Goal: Information Seeking & Learning: Compare options

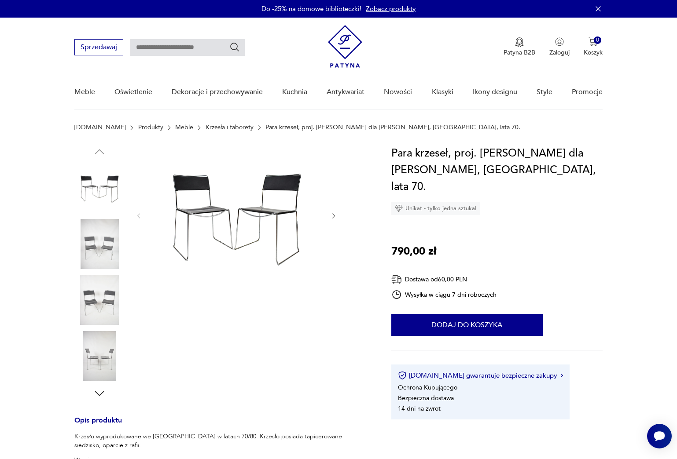
click at [95, 249] on img at bounding box center [99, 244] width 50 height 50
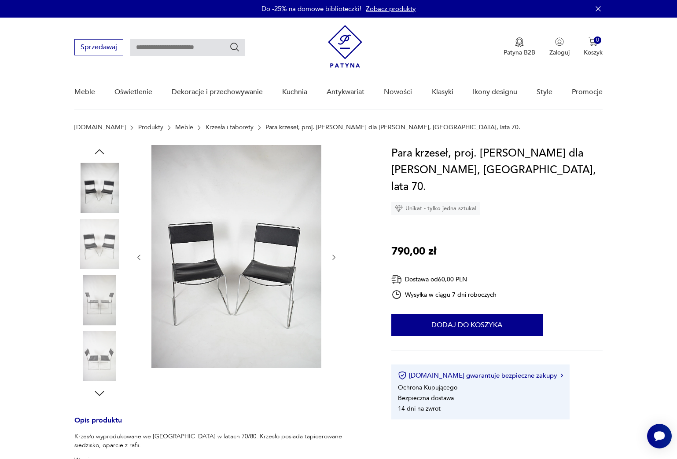
click at [111, 289] on img at bounding box center [99, 300] width 50 height 50
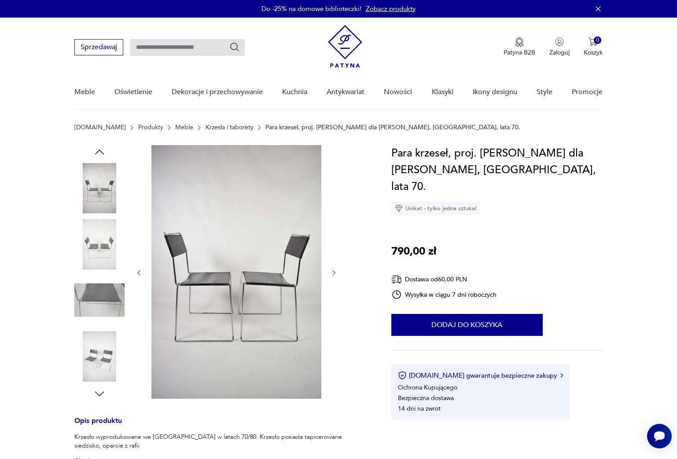
click at [109, 353] on img at bounding box center [99, 356] width 50 height 50
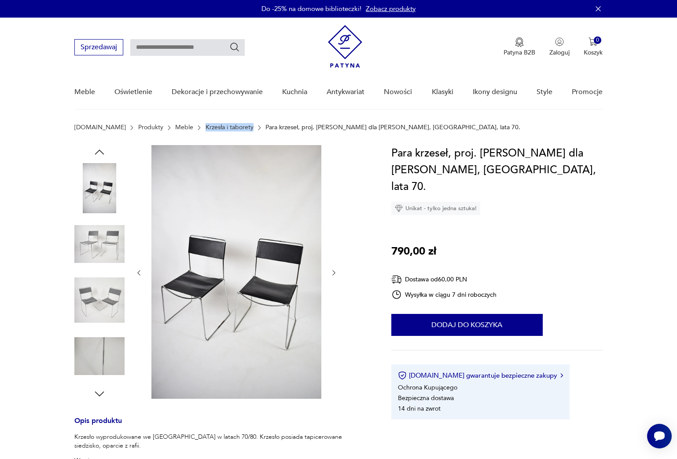
click at [96, 311] on img at bounding box center [99, 300] width 50 height 50
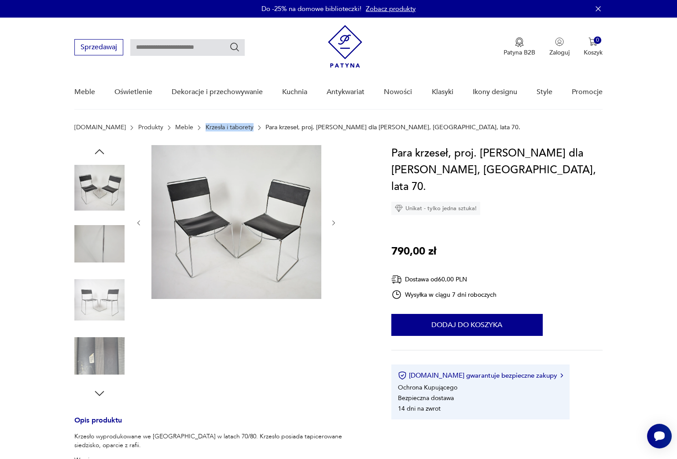
click at [104, 301] on img at bounding box center [99, 300] width 50 height 50
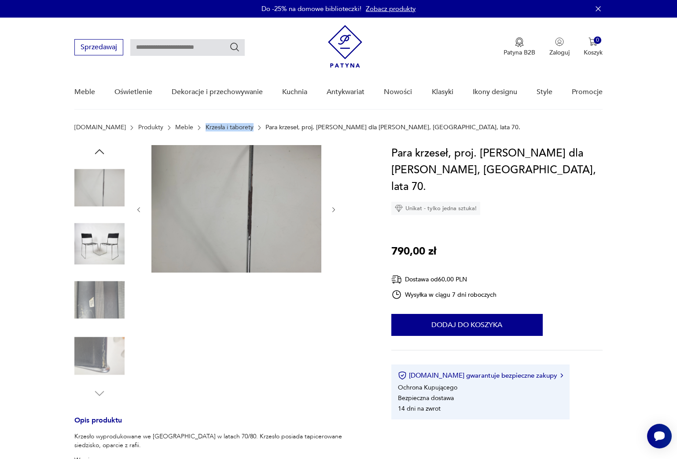
click at [101, 309] on img at bounding box center [99, 300] width 50 height 50
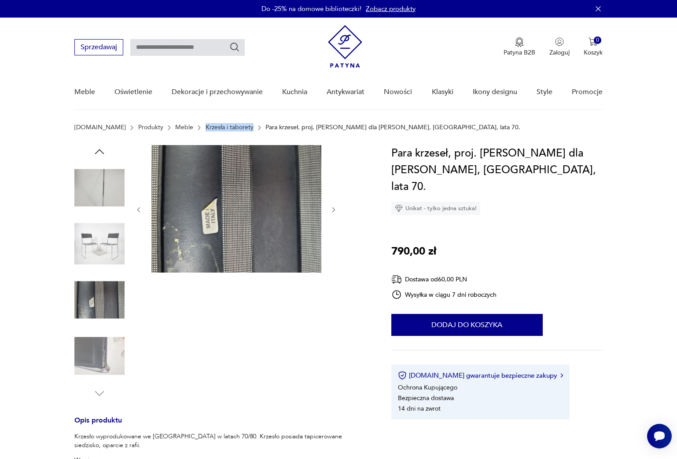
click at [100, 352] on img at bounding box center [99, 356] width 50 height 50
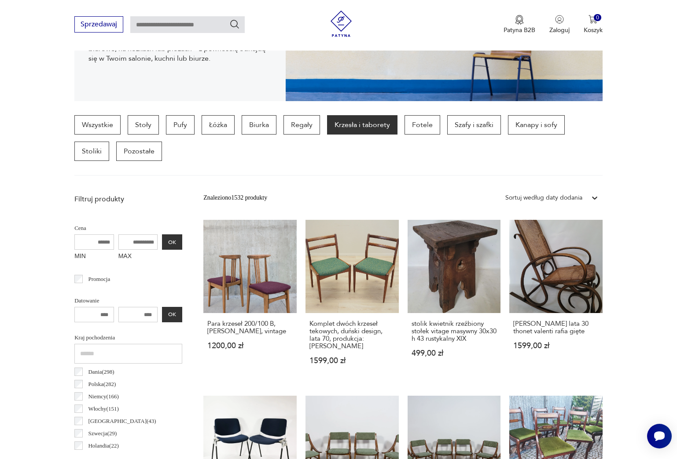
click at [544, 198] on div "Sortuj według daty dodania" at bounding box center [543, 198] width 77 height 10
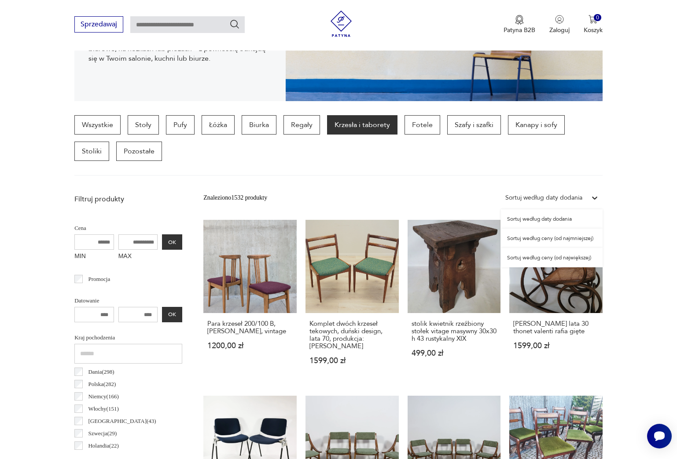
click at [542, 240] on div "Sortuj według ceny (od najmniejszej)" at bounding box center [552, 238] width 102 height 19
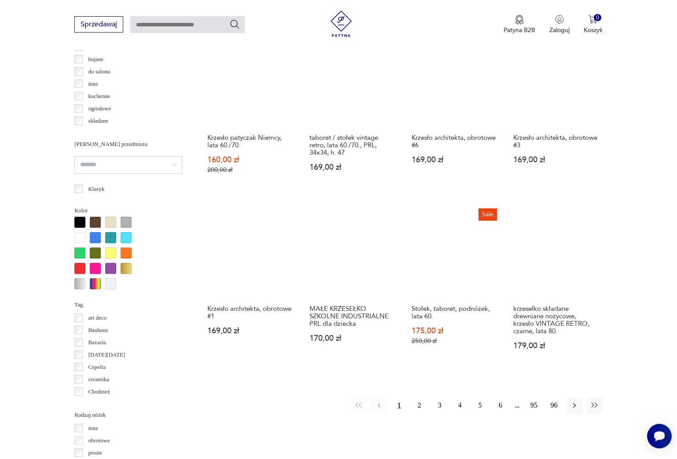
scroll to position [744, 0]
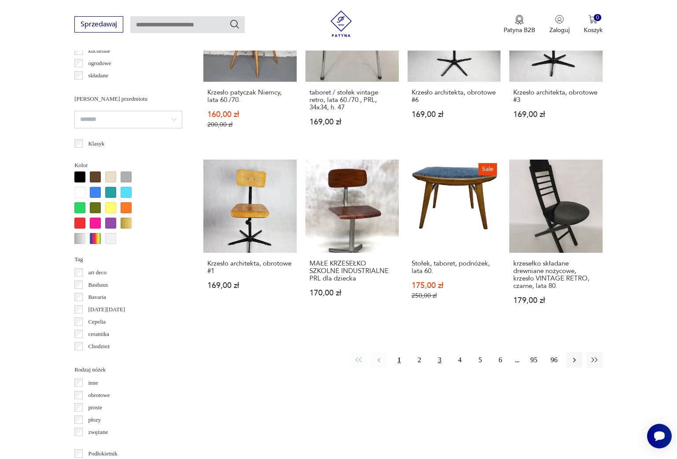
click at [437, 368] on button "3" at bounding box center [440, 360] width 16 height 16
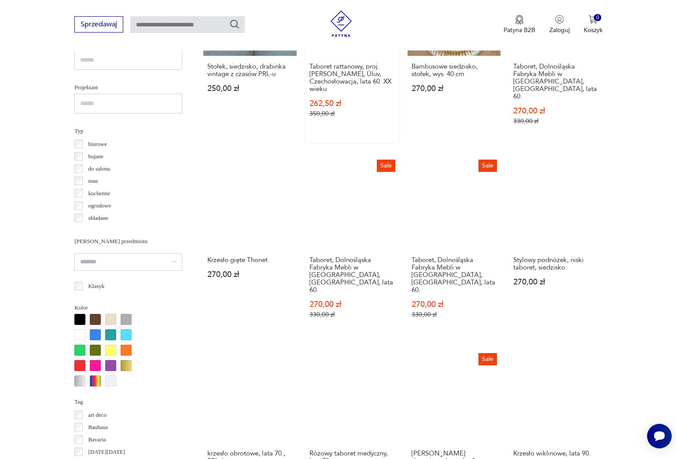
scroll to position [758, 0]
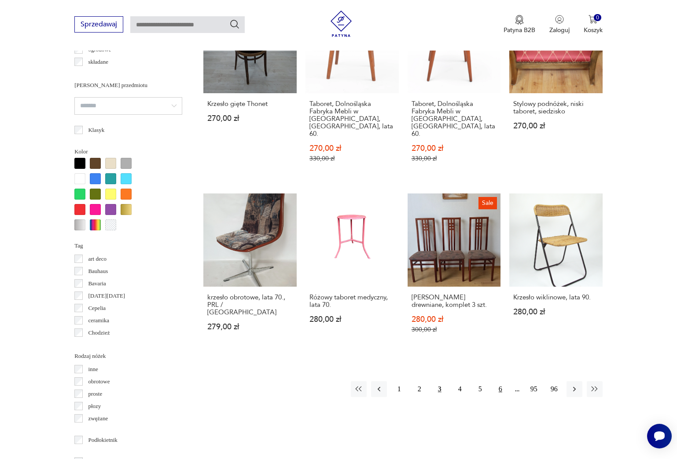
click at [498, 381] on button "6" at bounding box center [500, 389] width 16 height 16
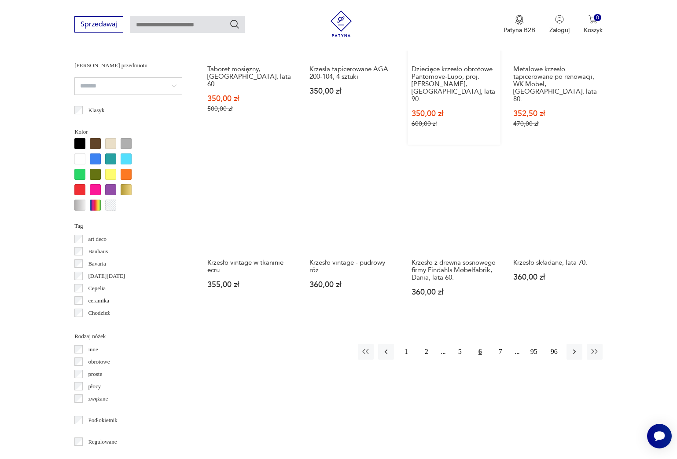
scroll to position [873, 0]
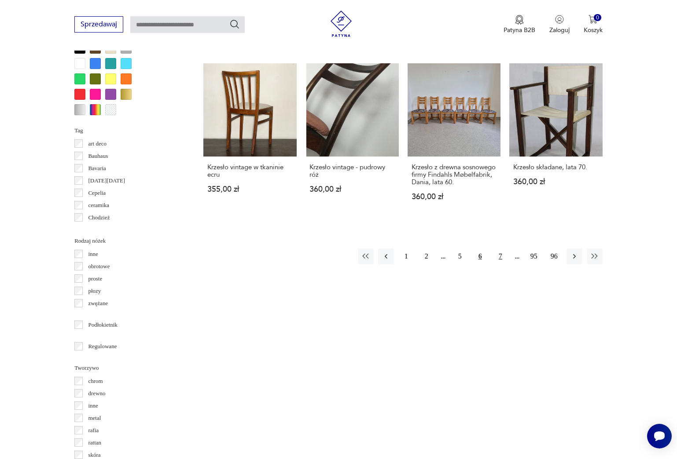
click at [499, 256] on button "7" at bounding box center [500, 257] width 16 height 16
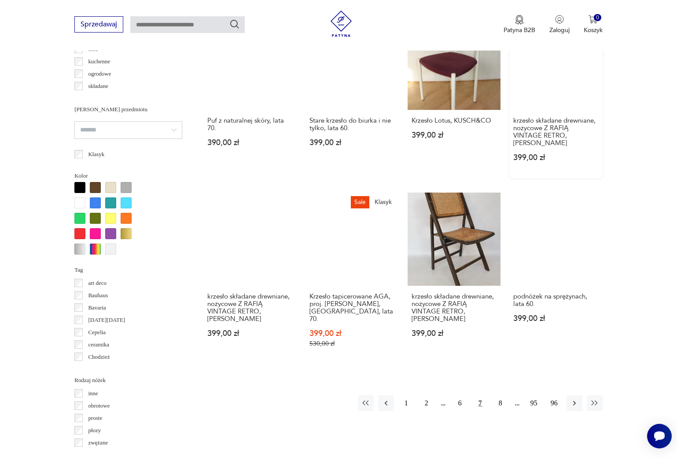
scroll to position [877, 0]
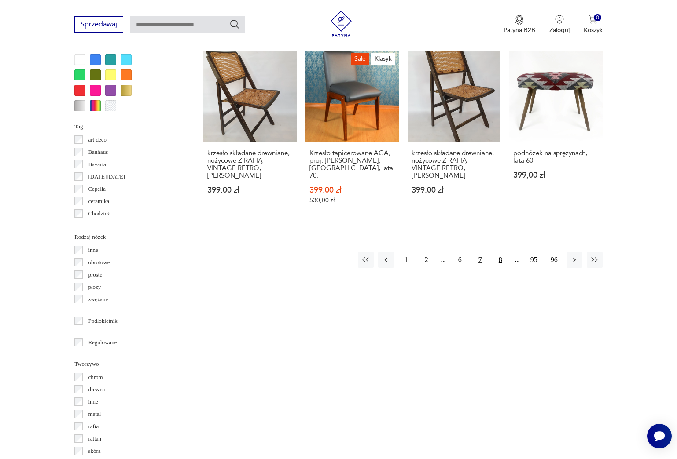
click at [498, 252] on button "8" at bounding box center [500, 260] width 16 height 16
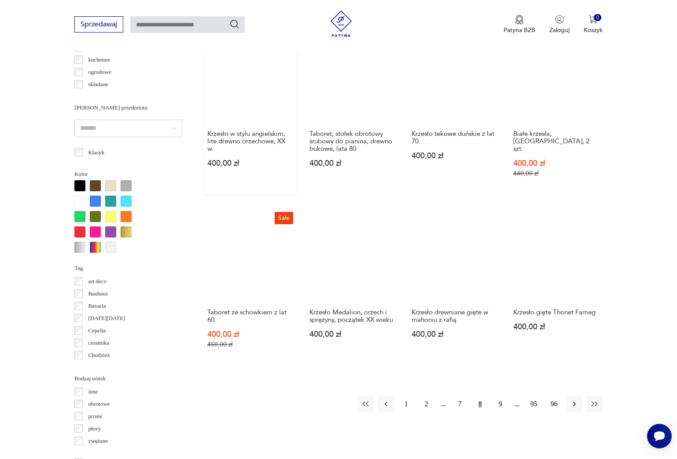
scroll to position [901, 0]
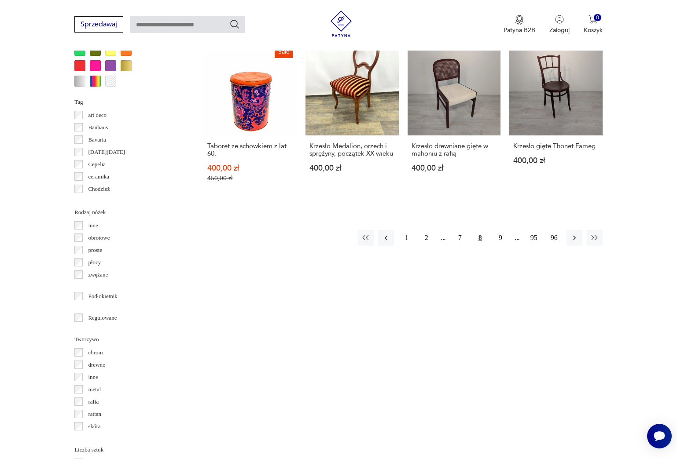
click at [97, 390] on p "metal" at bounding box center [94, 390] width 13 height 10
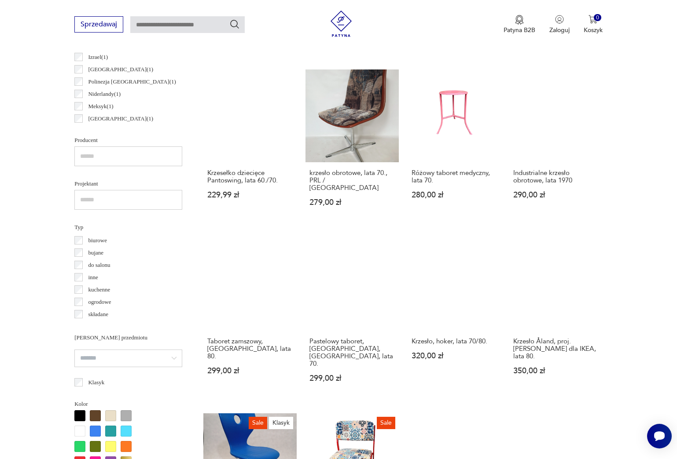
scroll to position [820, 0]
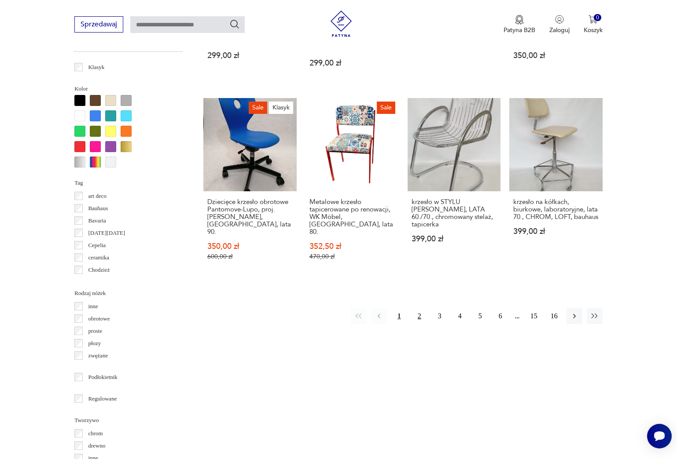
click at [413, 308] on button "2" at bounding box center [419, 316] width 16 height 16
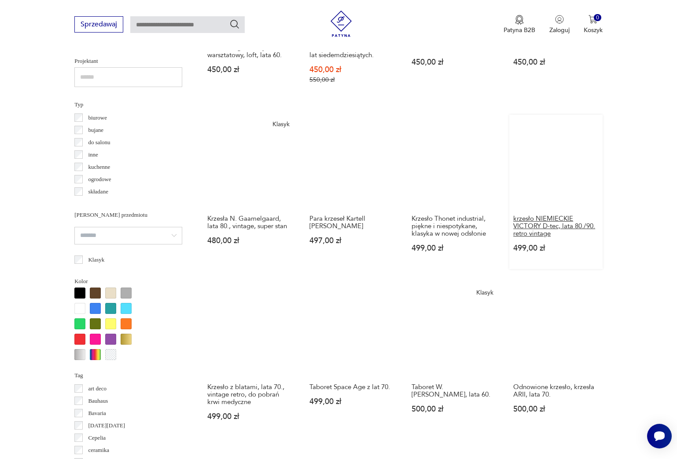
scroll to position [714, 0]
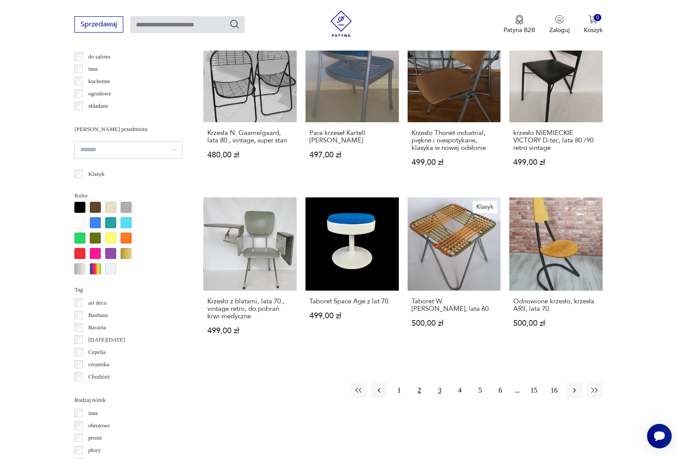
click at [439, 399] on button "3" at bounding box center [440, 391] width 16 height 16
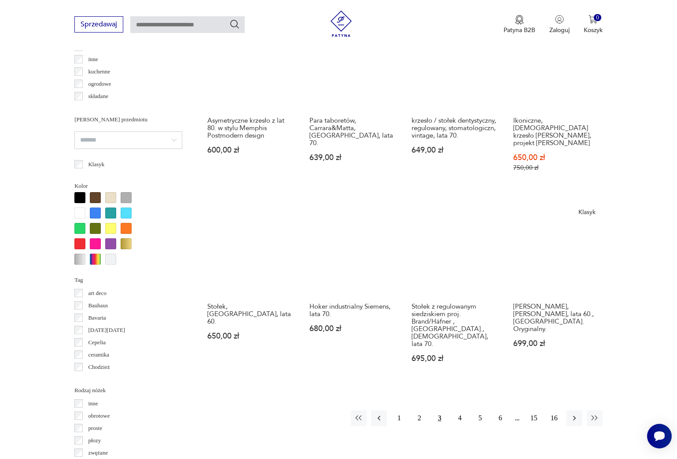
scroll to position [881, 0]
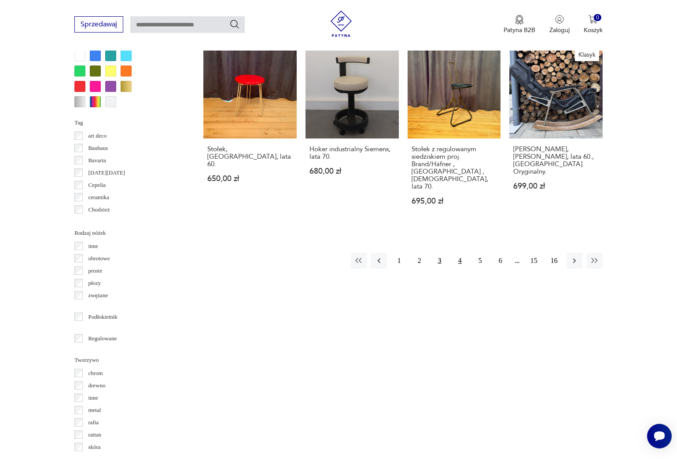
click at [460, 253] on button "4" at bounding box center [460, 261] width 16 height 16
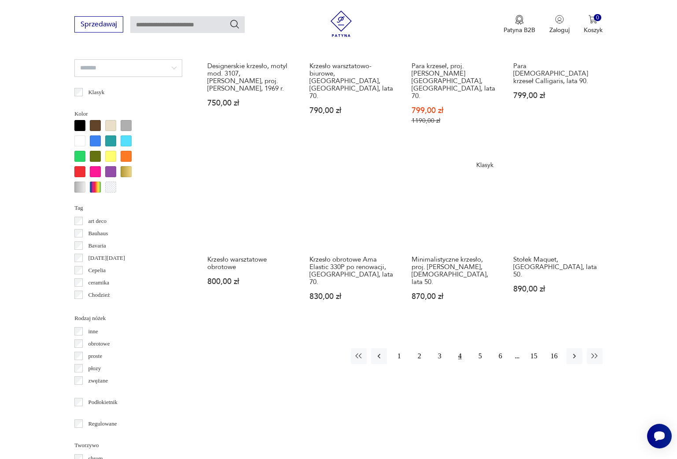
scroll to position [948, 0]
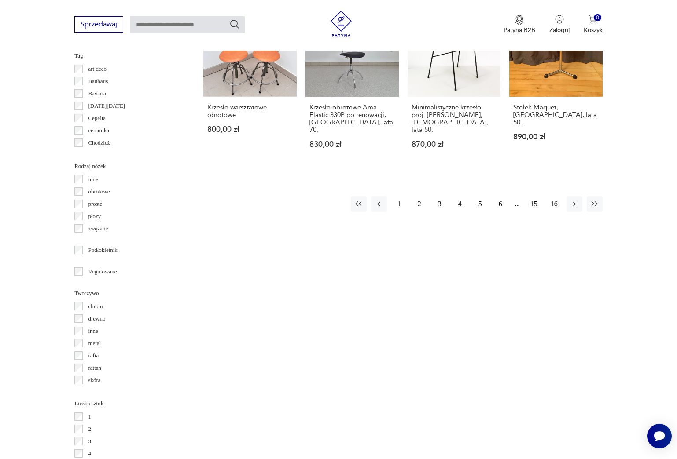
click at [480, 196] on button "5" at bounding box center [480, 204] width 16 height 16
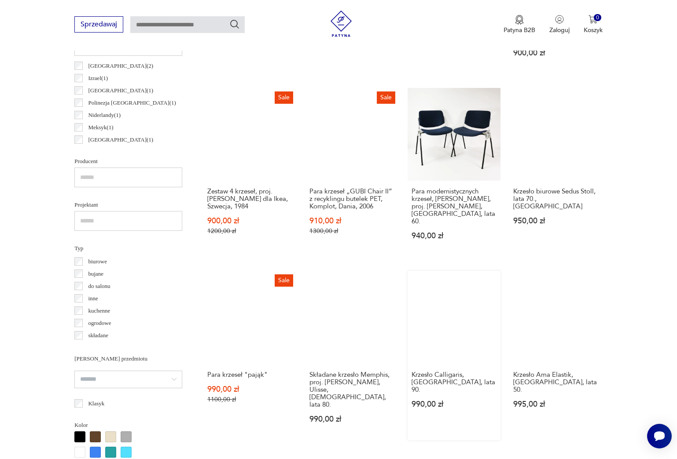
scroll to position [718, 0]
